Goal: Task Accomplishment & Management: Use online tool/utility

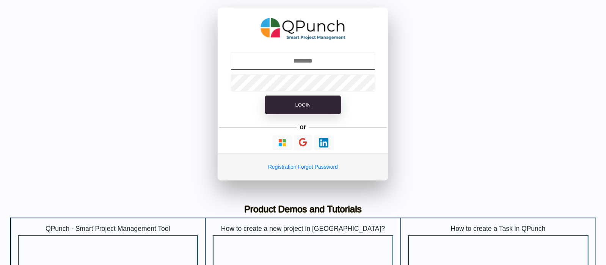
click at [304, 63] on input "text" at bounding box center [303, 61] width 145 height 18
type input "**********"
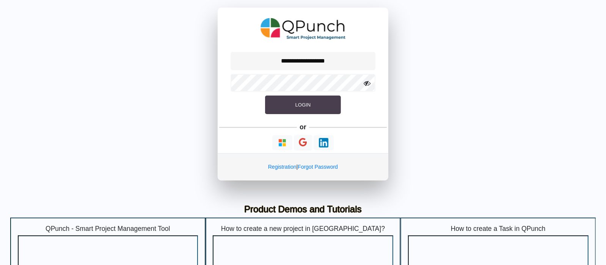
click at [308, 97] on button "Login" at bounding box center [303, 105] width 76 height 19
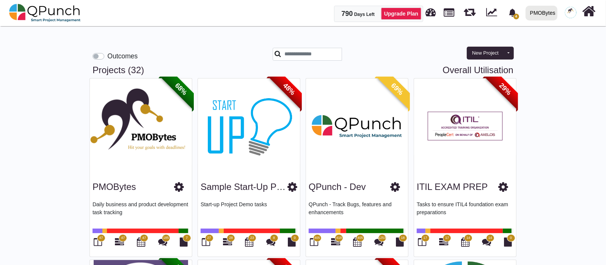
click at [553, 13] on div "PMOBytes" at bounding box center [542, 12] width 25 height 13
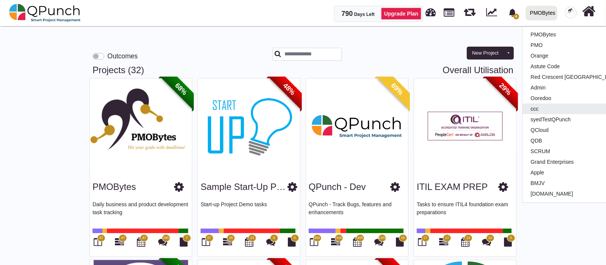
click at [547, 108] on link "ccc" at bounding box center [575, 109] width 105 height 11
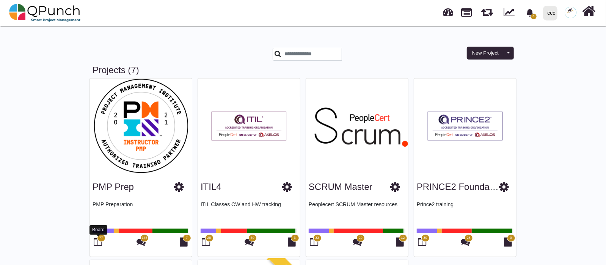
click at [99, 243] on icon at bounding box center [98, 241] width 8 height 9
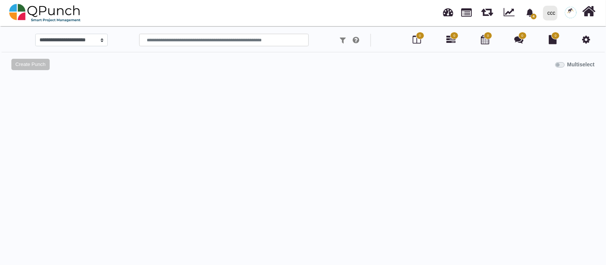
select select "*****"
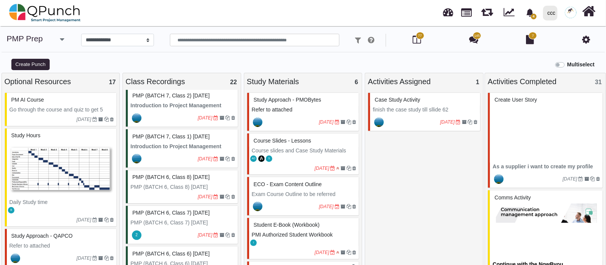
scroll to position [332, 0]
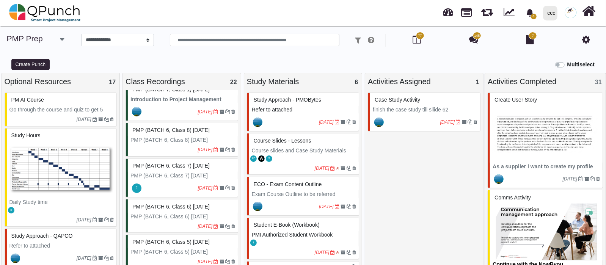
click at [177, 96] on div "PMP (BATCH 7, Class 1) [DATE]" at bounding box center [182, 90] width 105 height 12
select select "*******"
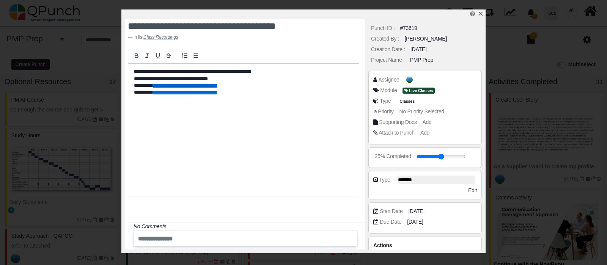
click at [481, 12] on icon "x" at bounding box center [481, 14] width 6 height 6
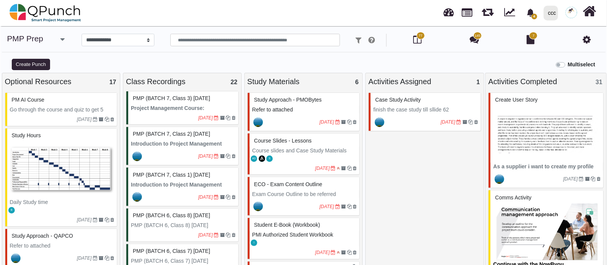
scroll to position [237, 0]
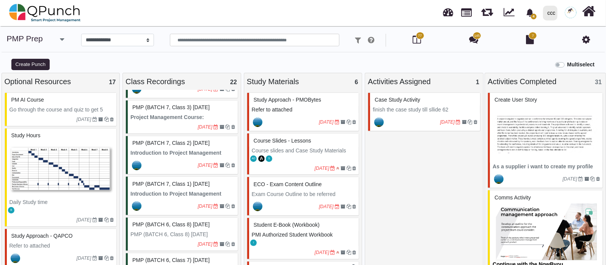
click at [195, 113] on div "PMP (BATCH 7, Class 3) [DATE]" at bounding box center [182, 108] width 105 height 12
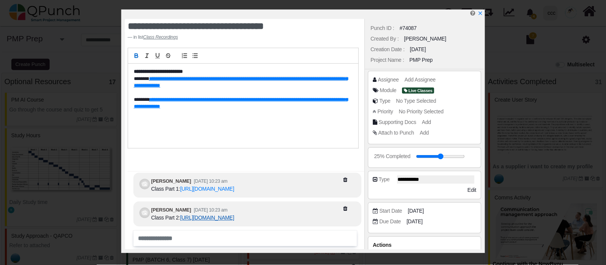
scroll to position [-34, 0]
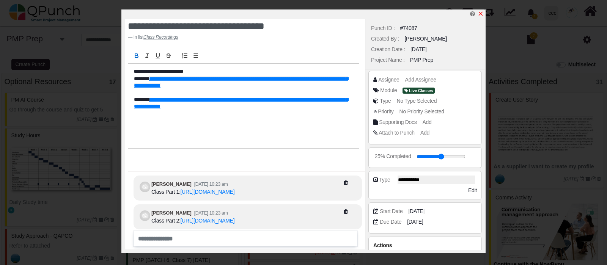
click at [479, 12] on icon "x" at bounding box center [481, 14] width 6 height 6
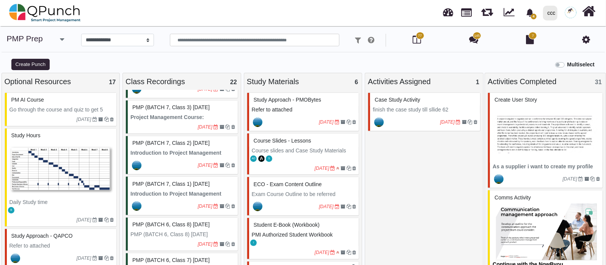
scroll to position [142, 0]
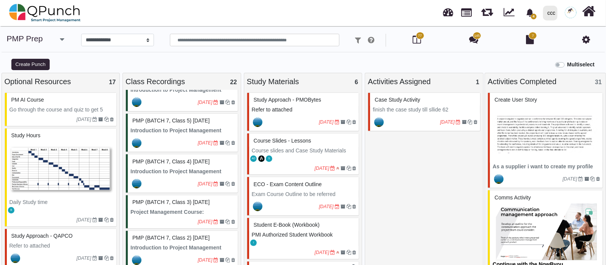
click at [170, 127] on div "PMP (BATCH 7, Class 5) [DATE]" at bounding box center [182, 121] width 105 height 12
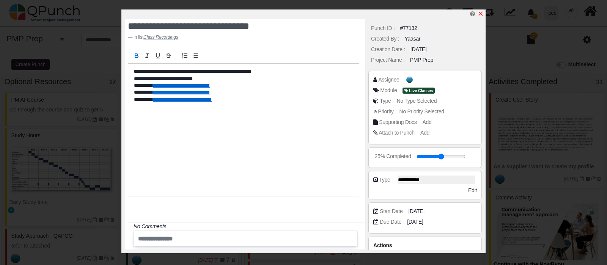
click at [480, 16] on icon "x" at bounding box center [481, 14] width 6 height 6
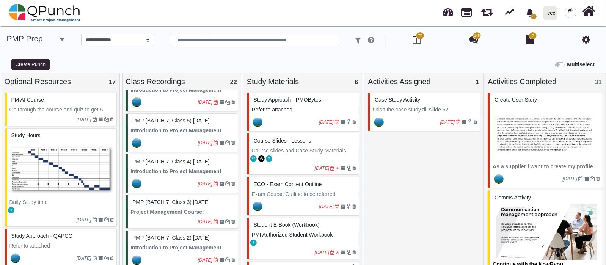
click at [60, 36] on icon "button" at bounding box center [62, 40] width 4 height 8
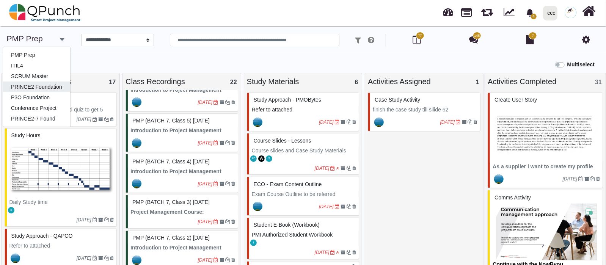
scroll to position [8, 0]
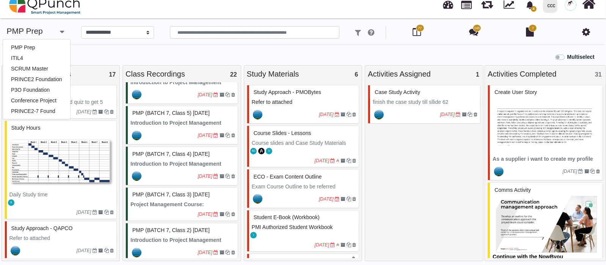
click at [193, 57] on div "Multiselect" at bounding box center [379, 56] width 455 height 13
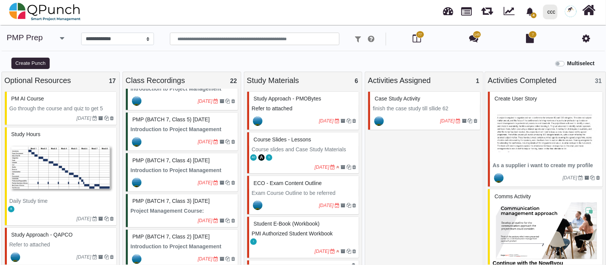
scroll to position [0, 0]
